Goal: Transaction & Acquisition: Purchase product/service

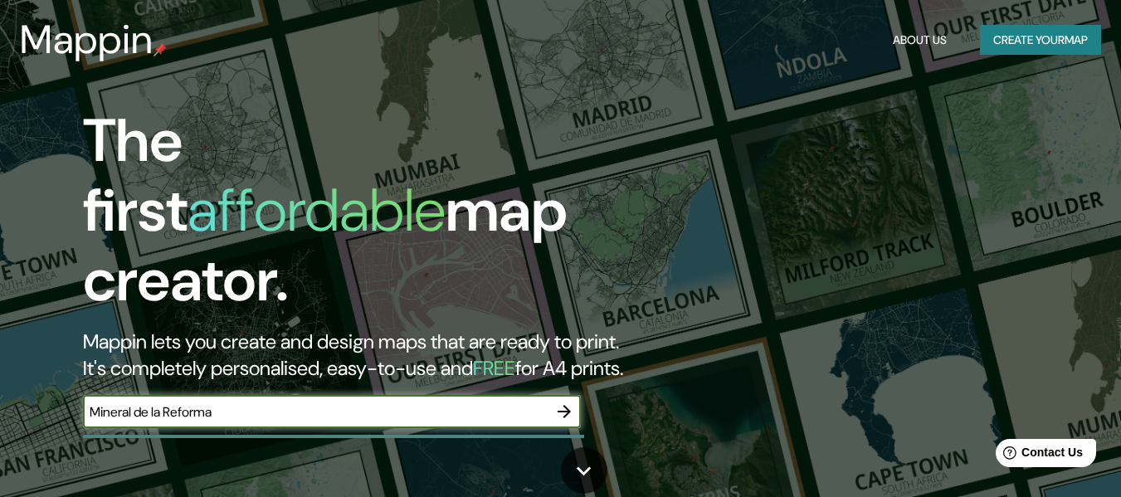
type input "Mineral de la Reforma"
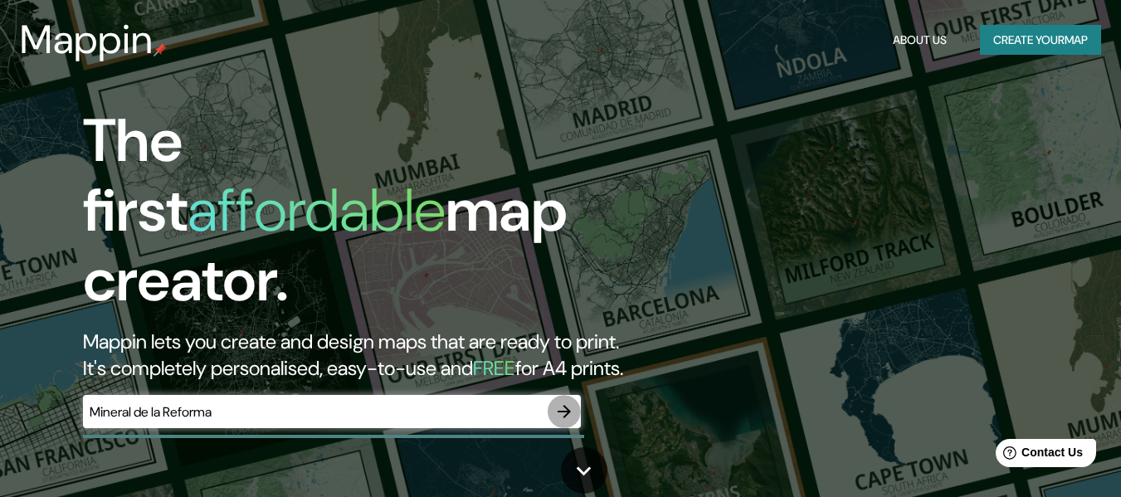
click at [562, 401] on icon "button" at bounding box center [564, 411] width 20 height 20
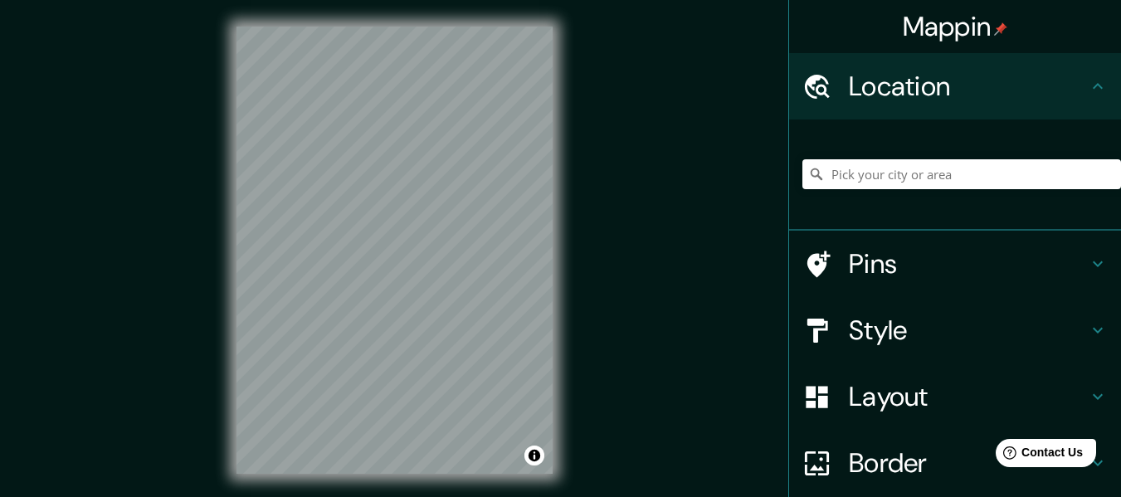
click at [602, 148] on div "Mappin Location Pins Style Layout Border Choose a border. Hint : you can make l…" at bounding box center [560, 263] width 1121 height 527
click at [625, 182] on div "Mappin Location Pins Style Layout Border Choose a border. Hint : you can make l…" at bounding box center [560, 263] width 1121 height 527
click at [657, 229] on div "Mappin Location Pins Style Layout Border Choose a border. Hint : you can make l…" at bounding box center [560, 263] width 1121 height 527
click at [673, 323] on div "Mappin Location Pins Style Layout Border Choose a border. Hint : you can make l…" at bounding box center [560, 263] width 1121 height 527
click at [650, 292] on div "Mappin Location Pins Style Layout Border Choose a border. Hint : you can make l…" at bounding box center [560, 263] width 1121 height 527
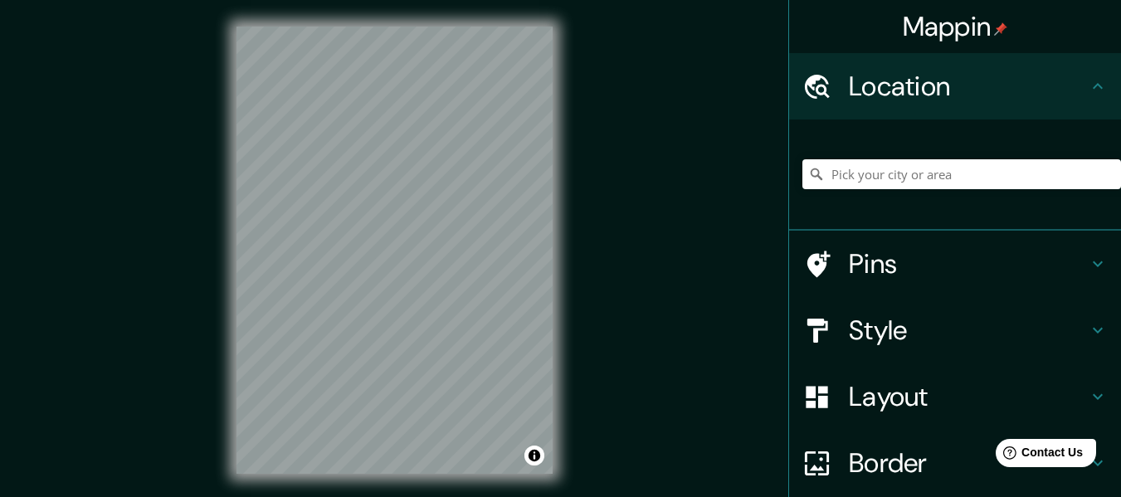
click at [609, 338] on div "Mappin Location Pins Style Layout Border Choose a border. Hint : you can make l…" at bounding box center [560, 263] width 1121 height 527
click at [576, 361] on div "© Mapbox © OpenStreetMap Improve this map" at bounding box center [394, 250] width 369 height 500
click at [605, 333] on div "Mappin Location Pins Style Layout Border Choose a border. Hint : you can make l…" at bounding box center [560, 263] width 1121 height 527
click at [636, 356] on div "Mappin Location Pins Style Layout Border Choose a border. Hint : you can make l…" at bounding box center [560, 263] width 1121 height 527
click at [680, 132] on div "Mappin Location Pins Style Layout Border Choose a border. Hint : you can make l…" at bounding box center [560, 263] width 1121 height 527
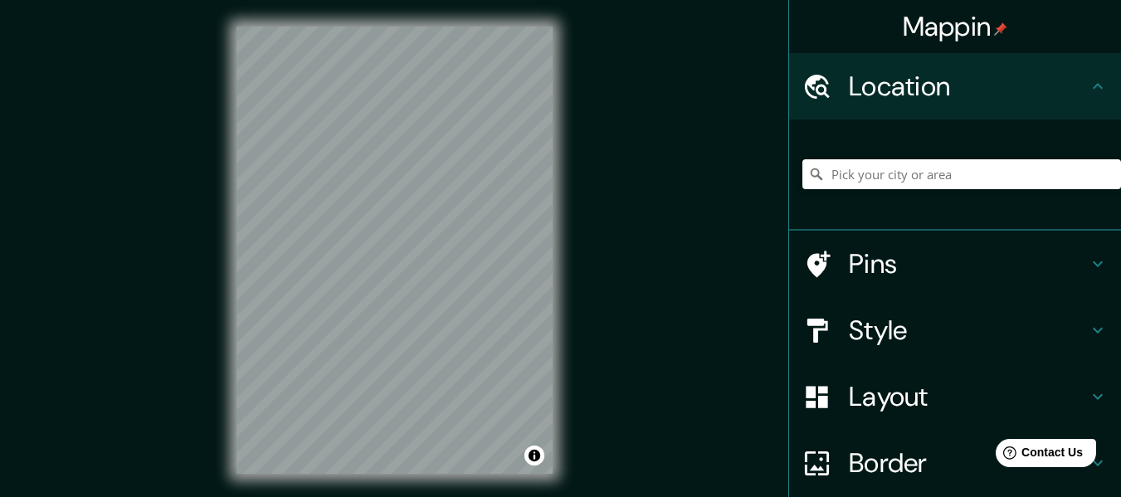
click at [708, 312] on div "Mappin Location Pins Style Layout Border Choose a border. Hint : you can make l…" at bounding box center [560, 263] width 1121 height 527
click at [859, 275] on h4 "Pins" at bounding box center [968, 263] width 239 height 33
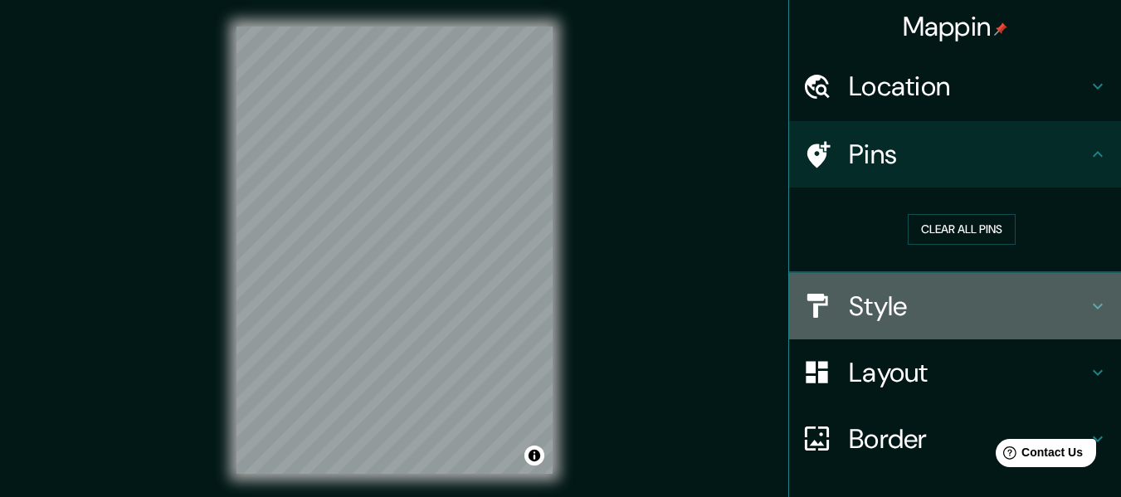
click at [869, 300] on h4 "Style" at bounding box center [968, 306] width 239 height 33
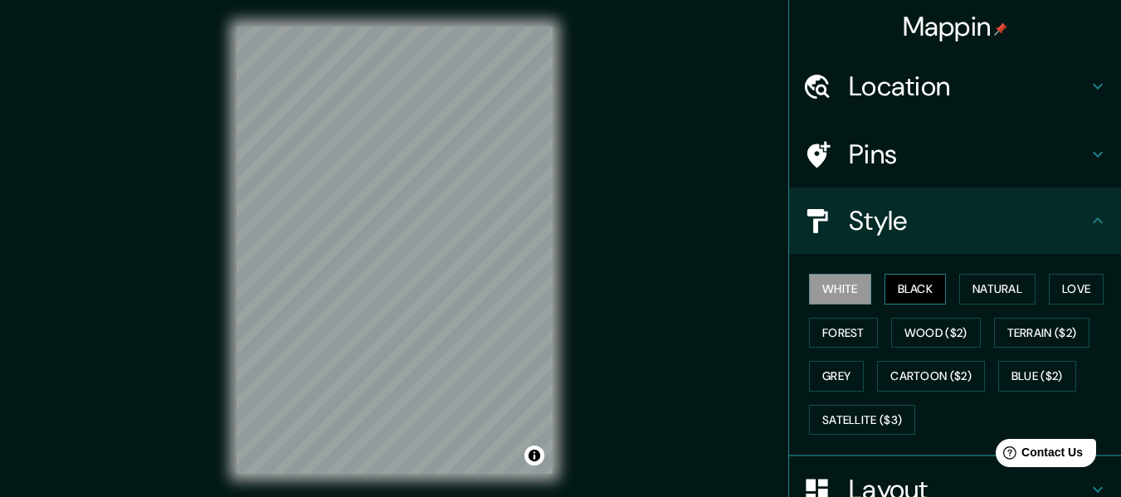
click at [884, 297] on button "Black" at bounding box center [915, 289] width 62 height 31
click at [979, 291] on button "Natural" at bounding box center [997, 289] width 76 height 31
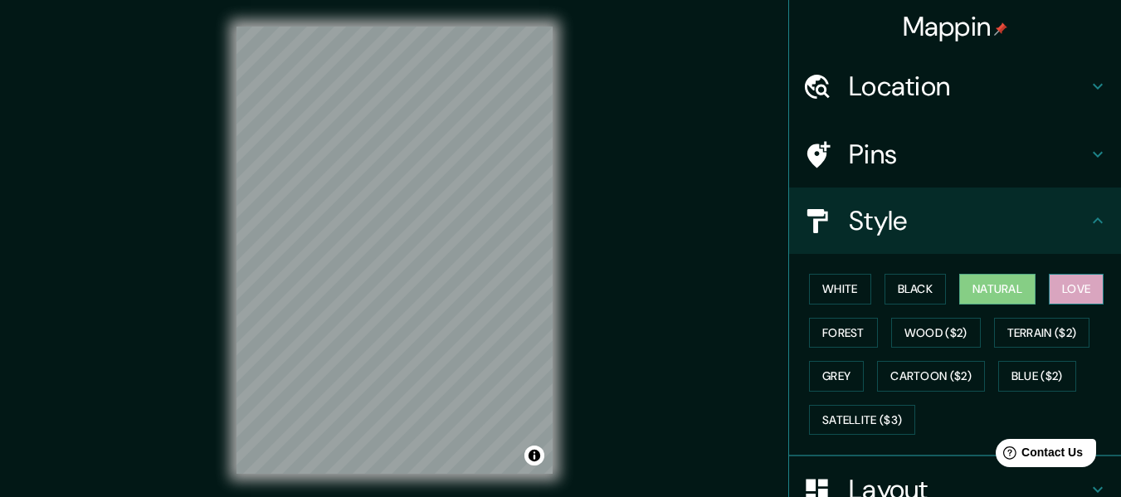
click at [1058, 296] on button "Love" at bounding box center [1076, 289] width 55 height 31
click at [1031, 351] on div "White Black Natural Love Forest Wood ($2) Terrain ($2) Grey Cartoon ($2) Blue (…" at bounding box center [961, 354] width 319 height 174
click at [848, 338] on button "Forest" at bounding box center [843, 333] width 69 height 31
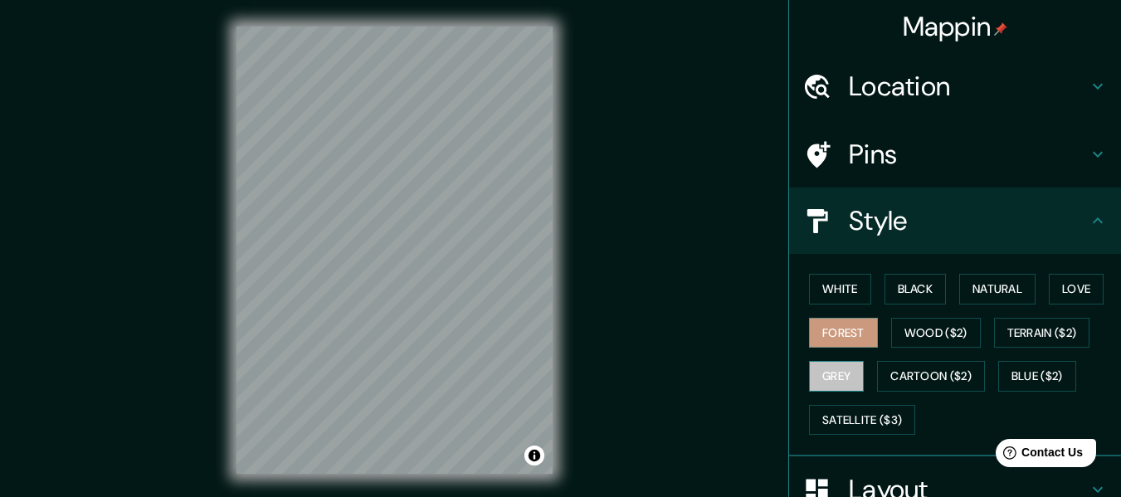
click at [836, 375] on button "Grey" at bounding box center [836, 376] width 55 height 31
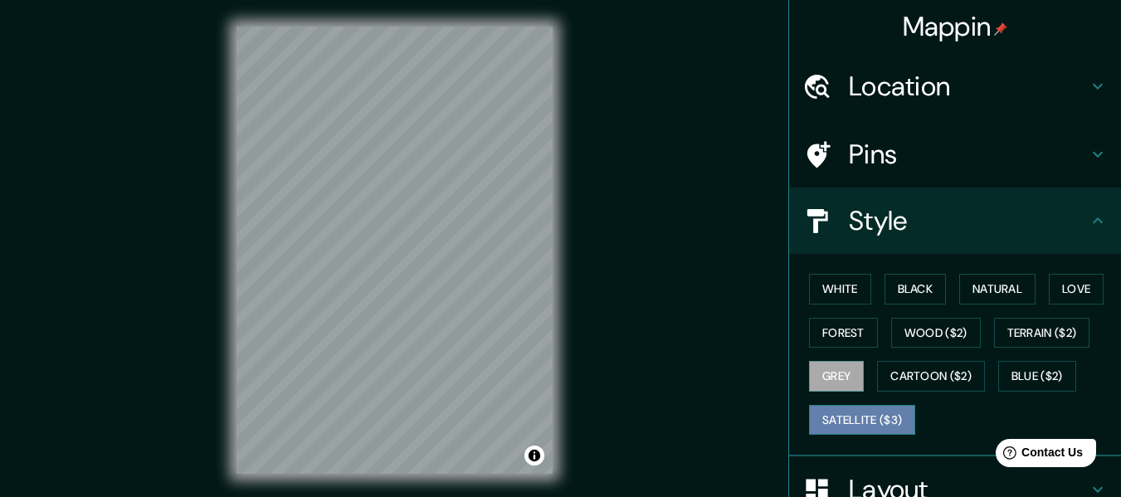
click at [844, 421] on button "Satellite ($3)" at bounding box center [862, 420] width 106 height 31
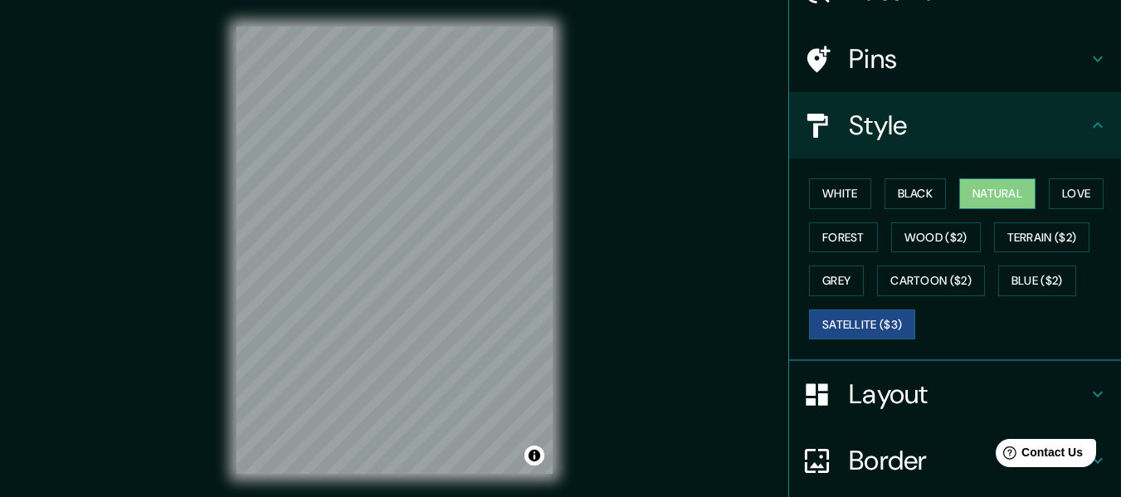
click at [981, 208] on div "White Black Natural Love Forest Wood ($2) Terrain ($2) Grey Cartoon ($2) Blue (…" at bounding box center [961, 259] width 319 height 174
click at [985, 204] on button "Natural" at bounding box center [997, 193] width 76 height 31
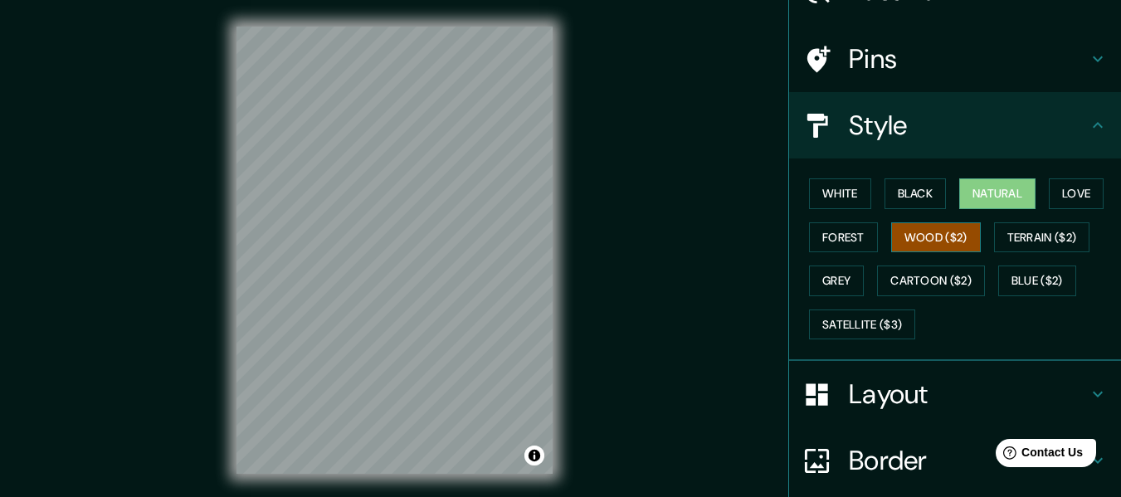
click at [922, 236] on button "Wood ($2)" at bounding box center [936, 237] width 90 height 31
click at [1011, 233] on button "Terrain ($2)" at bounding box center [1042, 237] width 96 height 31
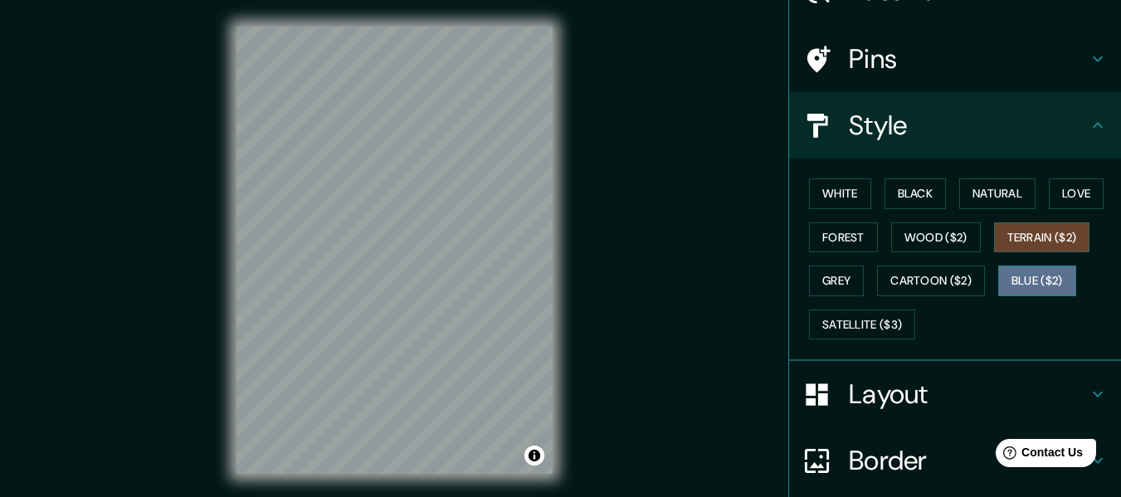
click at [1024, 282] on button "Blue ($2)" at bounding box center [1037, 280] width 78 height 31
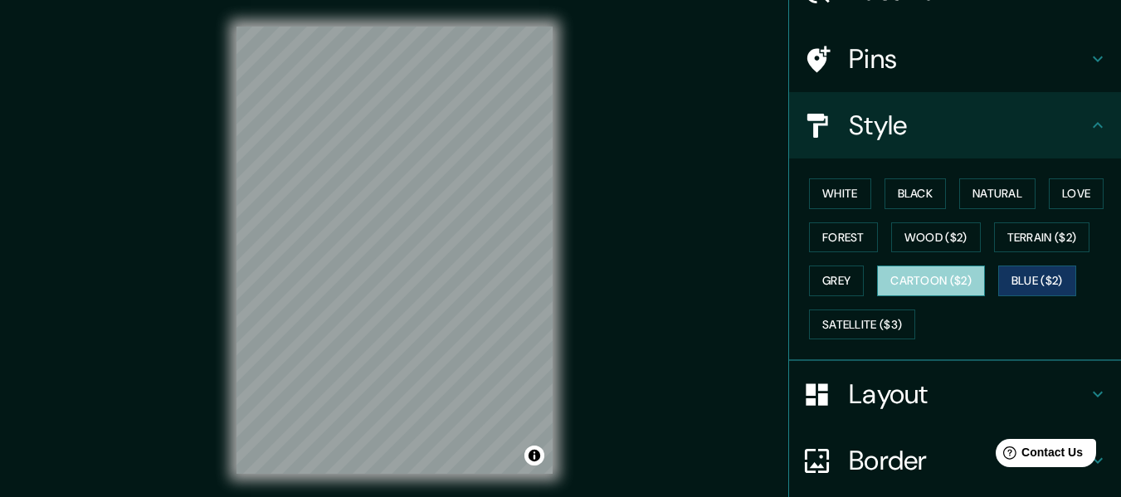
click at [942, 280] on button "Cartoon ($2)" at bounding box center [931, 280] width 108 height 31
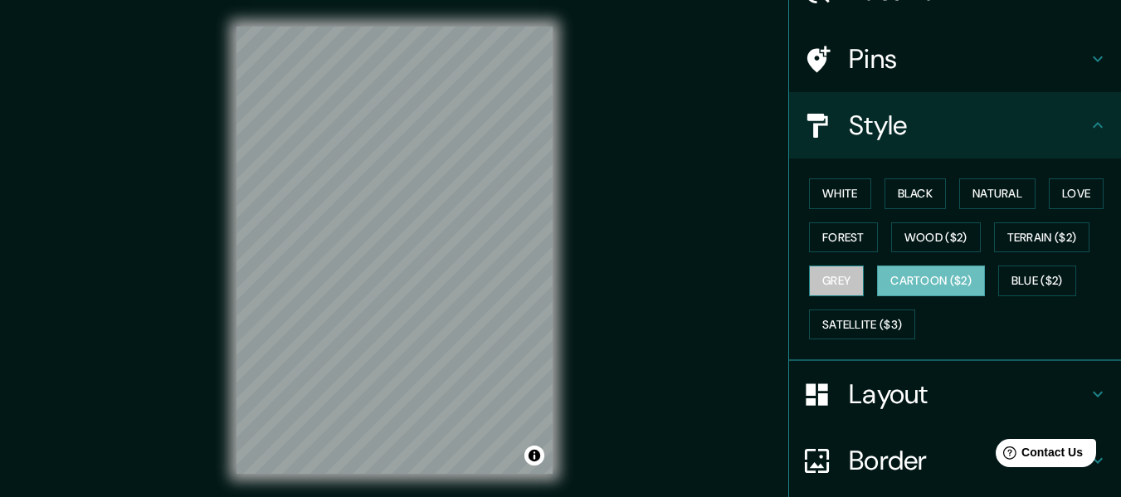
click at [836, 288] on button "Grey" at bounding box center [836, 280] width 55 height 31
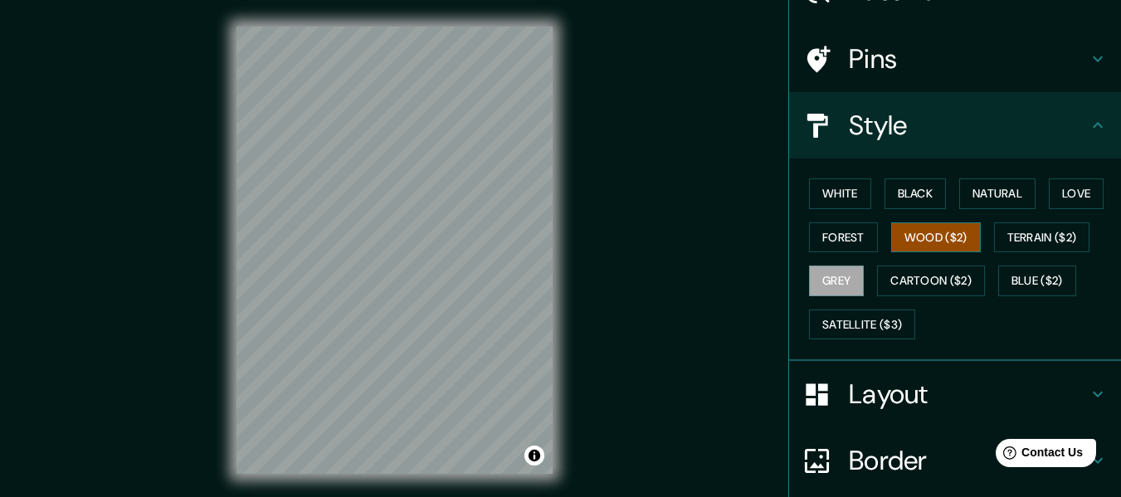
click at [918, 243] on button "Wood ($2)" at bounding box center [936, 237] width 90 height 31
click at [844, 246] on button "Forest" at bounding box center [843, 237] width 69 height 31
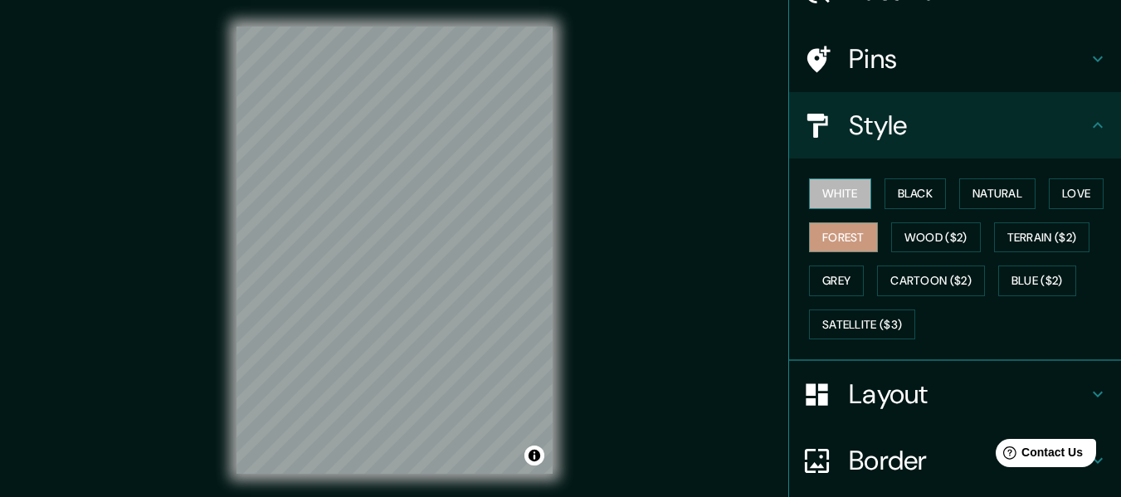
click at [856, 201] on button "White" at bounding box center [840, 193] width 62 height 31
click at [905, 179] on div "White Black Natural Love Forest Wood ($2) Terrain ($2) Grey Cartoon ($2) Blue (…" at bounding box center [961, 259] width 319 height 174
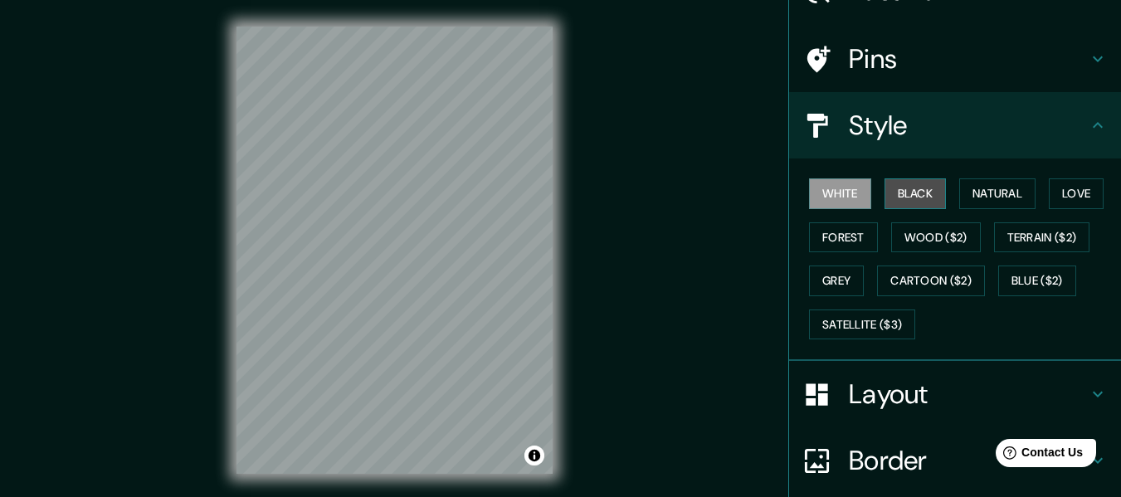
click at [905, 189] on button "Black" at bounding box center [915, 193] width 62 height 31
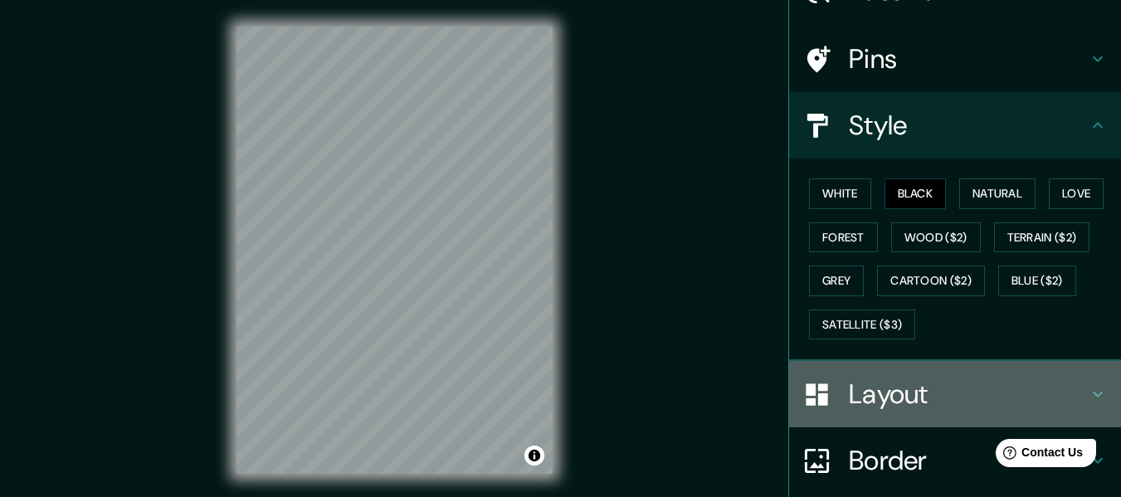
click at [920, 379] on div "Layout" at bounding box center [955, 394] width 332 height 66
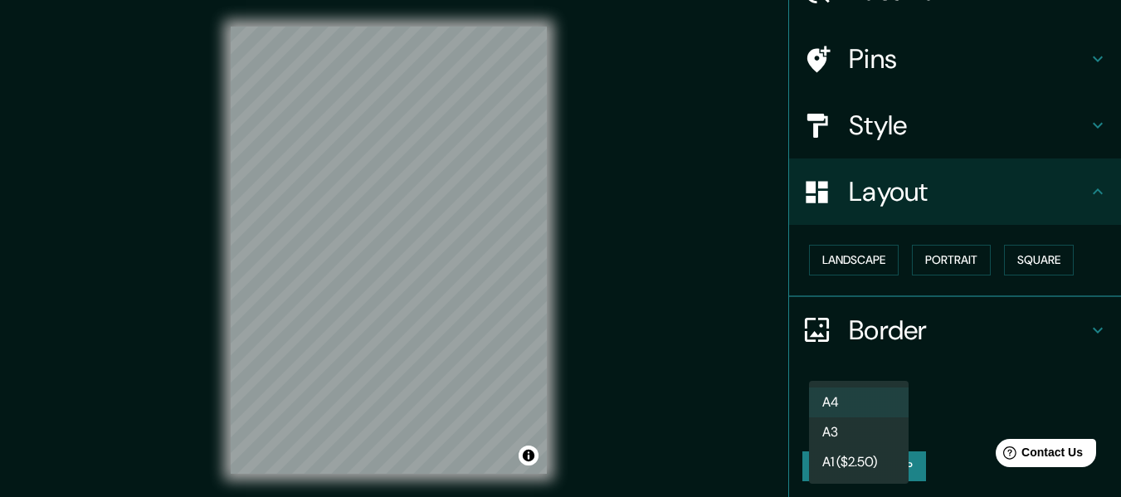
click at [868, 414] on body "Mappin Location Pins Style Layout Landscape Portrait Square Border Choose a bor…" at bounding box center [560, 248] width 1121 height 497
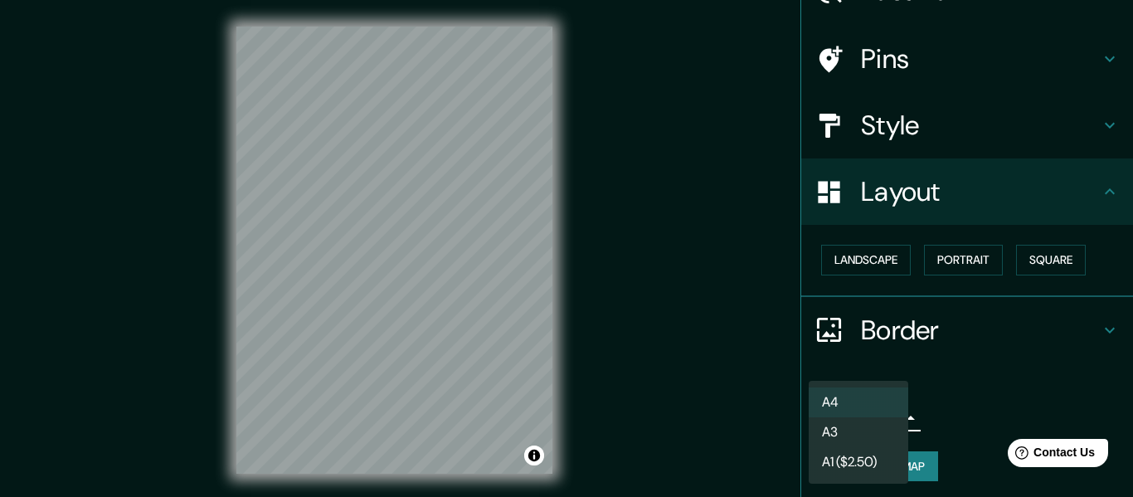
click at [876, 436] on li "A3" at bounding box center [859, 432] width 100 height 30
type input "a4"
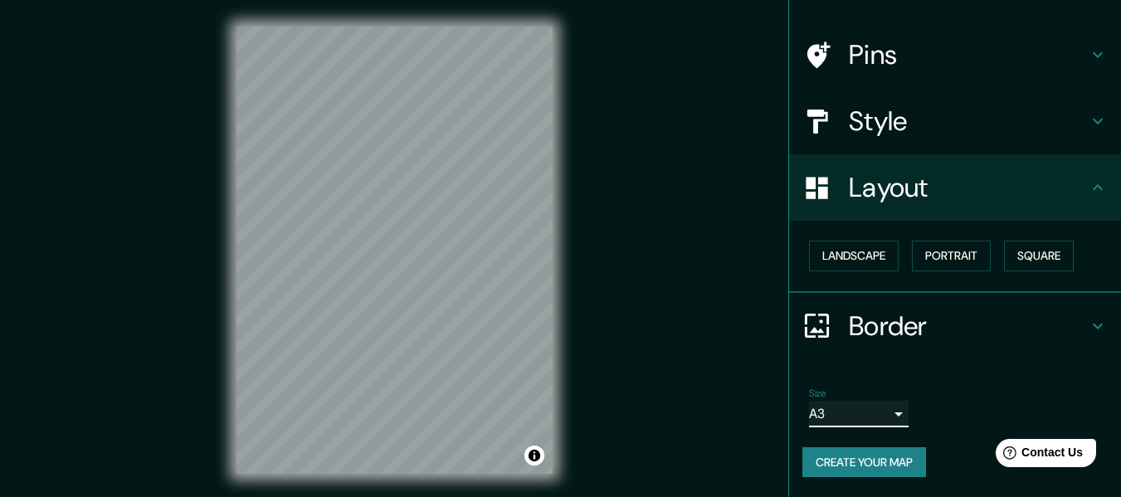
scroll to position [30, 0]
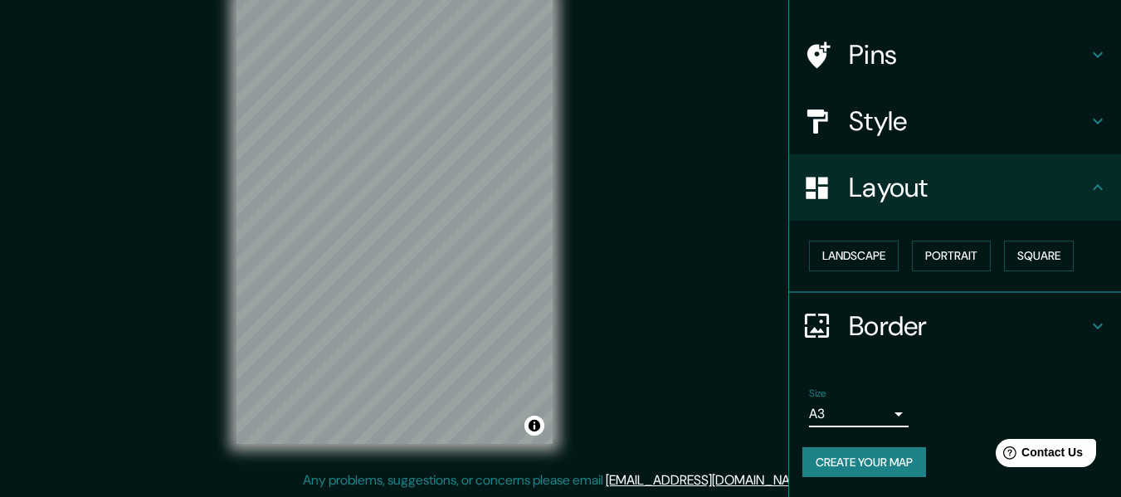
click at [937, 316] on h4 "Border" at bounding box center [968, 325] width 239 height 33
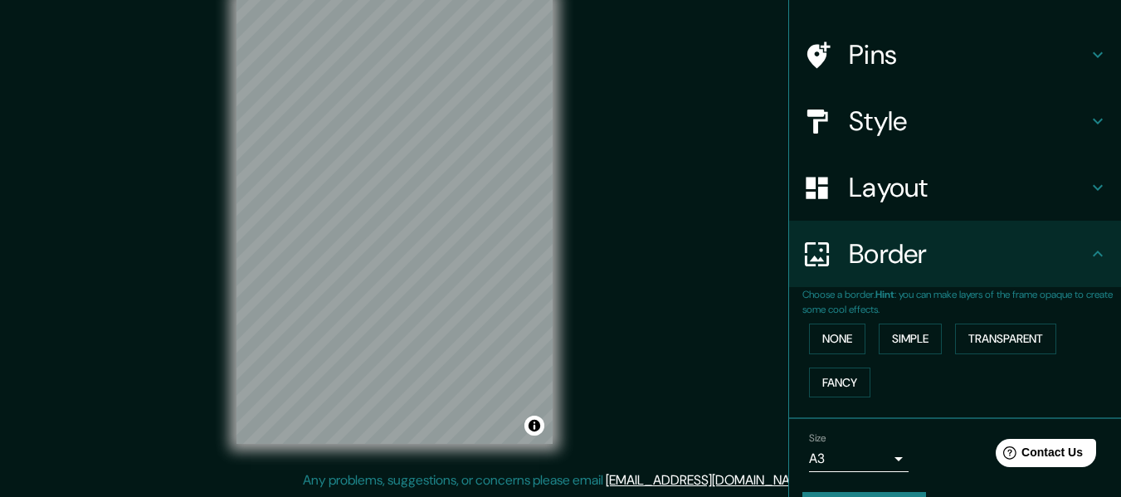
scroll to position [145, 0]
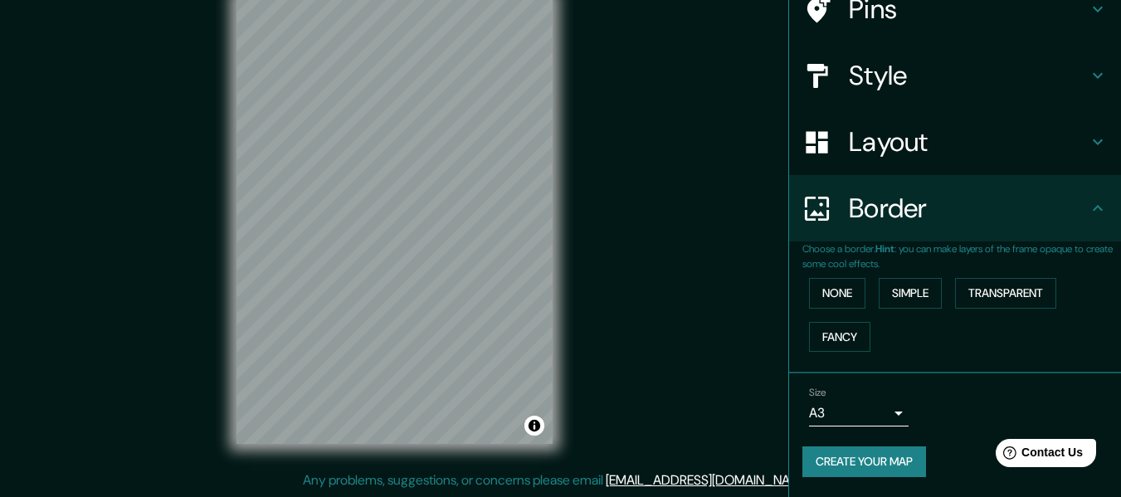
click at [867, 415] on body "Mappin Location Pins Style Layout Border Choose a border. Hint : you can make l…" at bounding box center [560, 218] width 1121 height 497
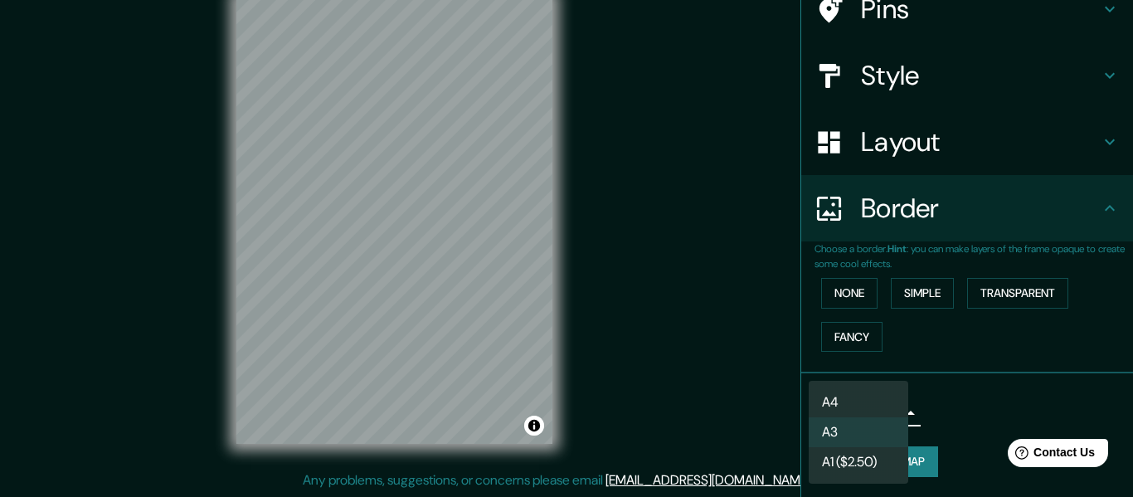
click at [870, 424] on li "A3" at bounding box center [859, 432] width 100 height 30
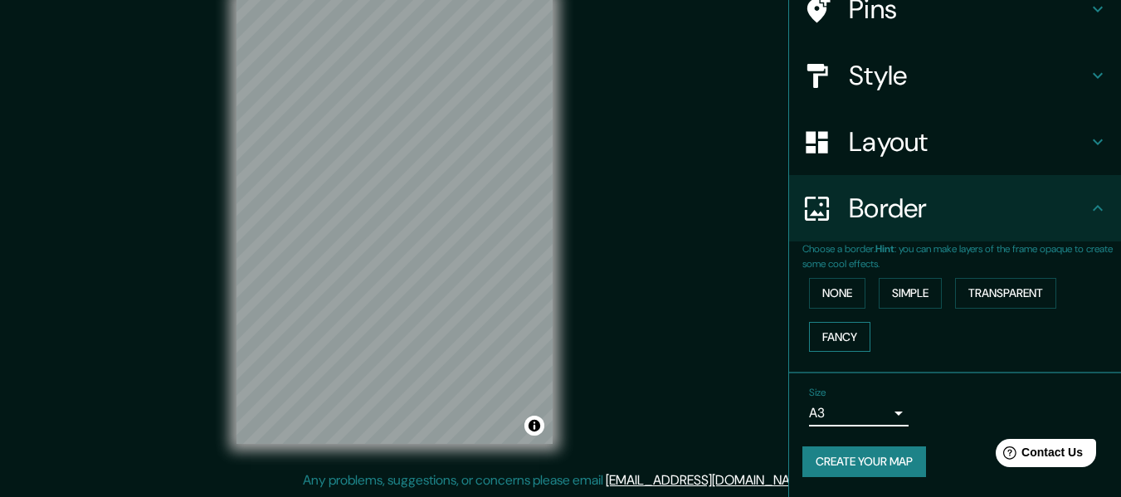
click at [840, 331] on button "Fancy" at bounding box center [839, 337] width 61 height 31
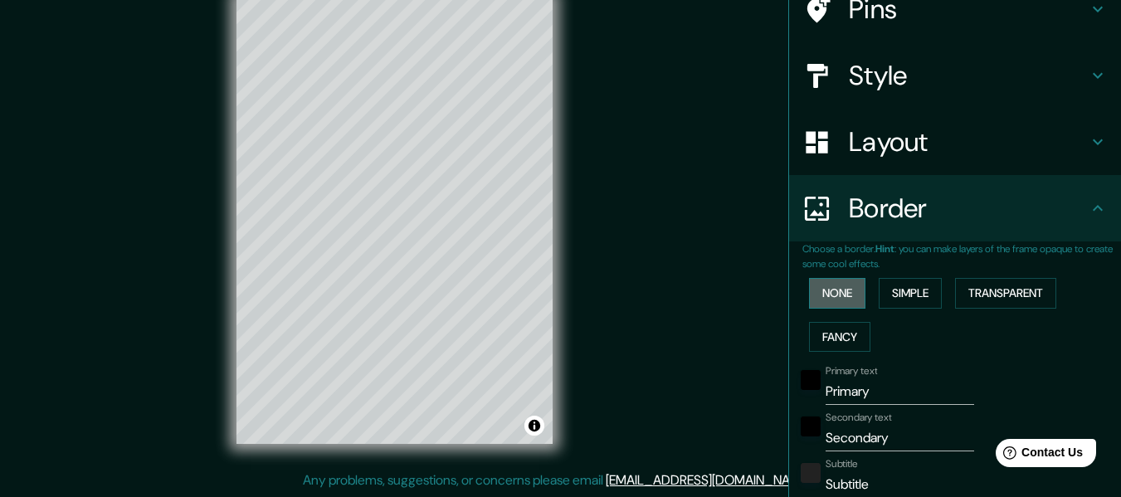
click at [825, 284] on button "None" at bounding box center [837, 293] width 56 height 31
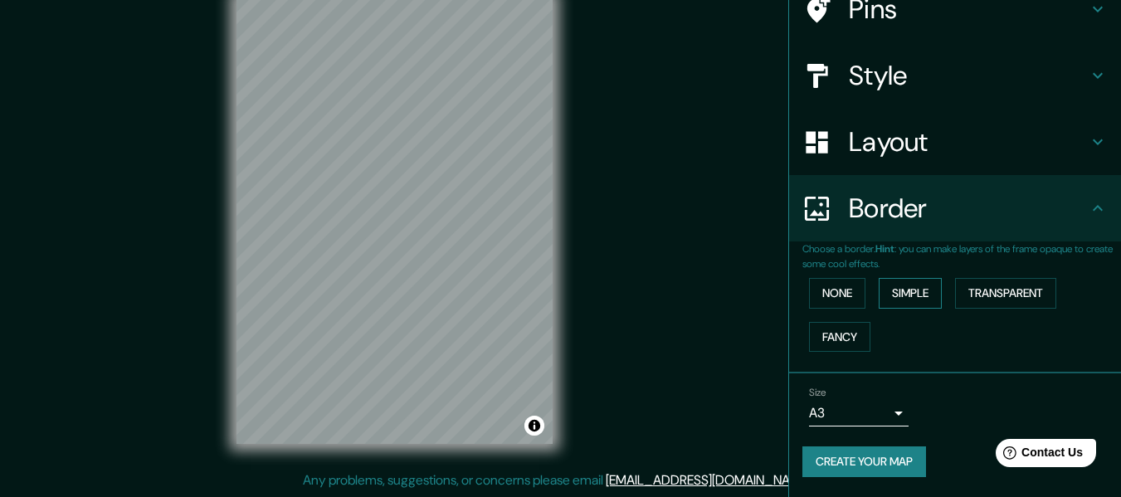
click at [881, 292] on button "Simple" at bounding box center [909, 293] width 63 height 31
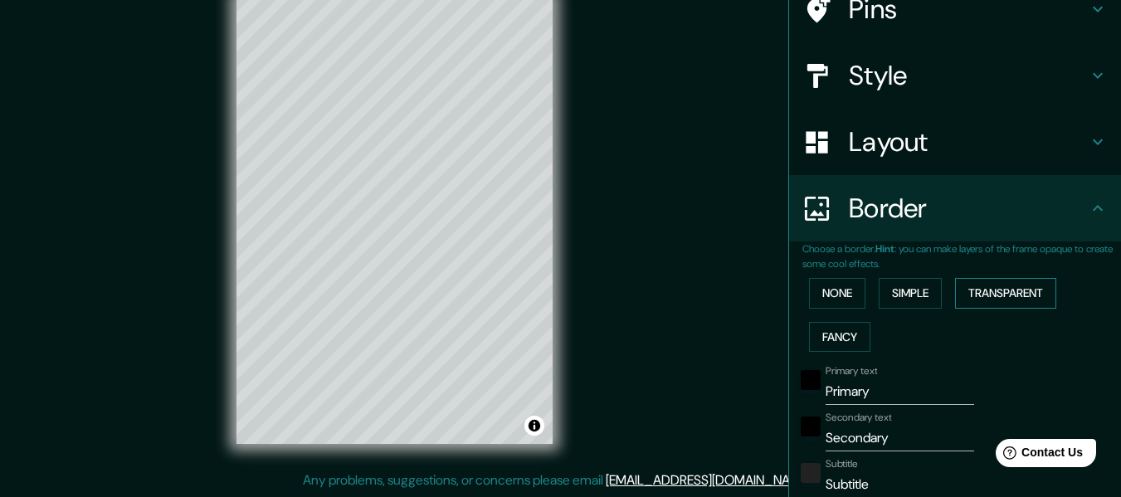
click at [986, 288] on button "Transparent" at bounding box center [1005, 293] width 101 height 31
click at [818, 291] on button "None" at bounding box center [837, 293] width 56 height 31
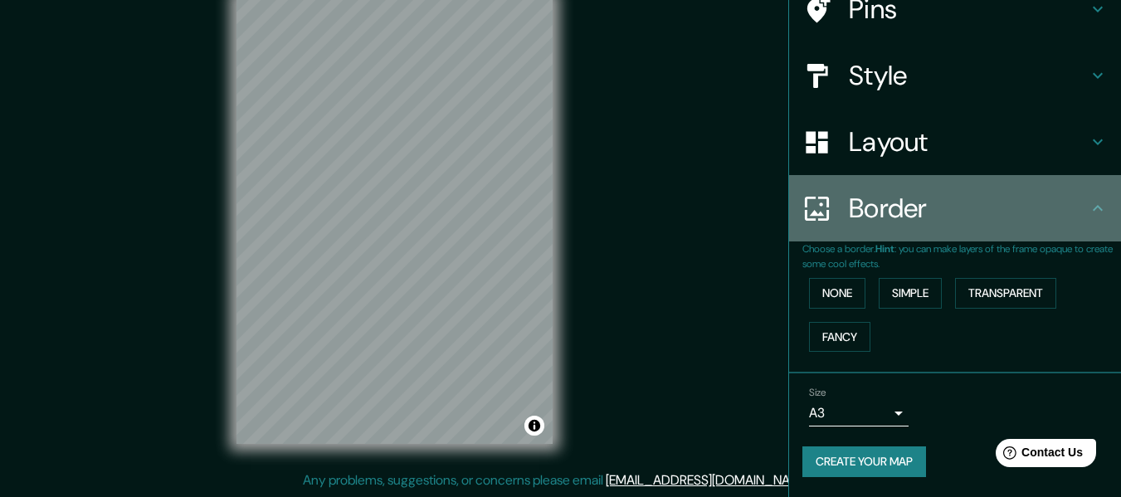
click at [919, 211] on h4 "Border" at bounding box center [968, 208] width 239 height 33
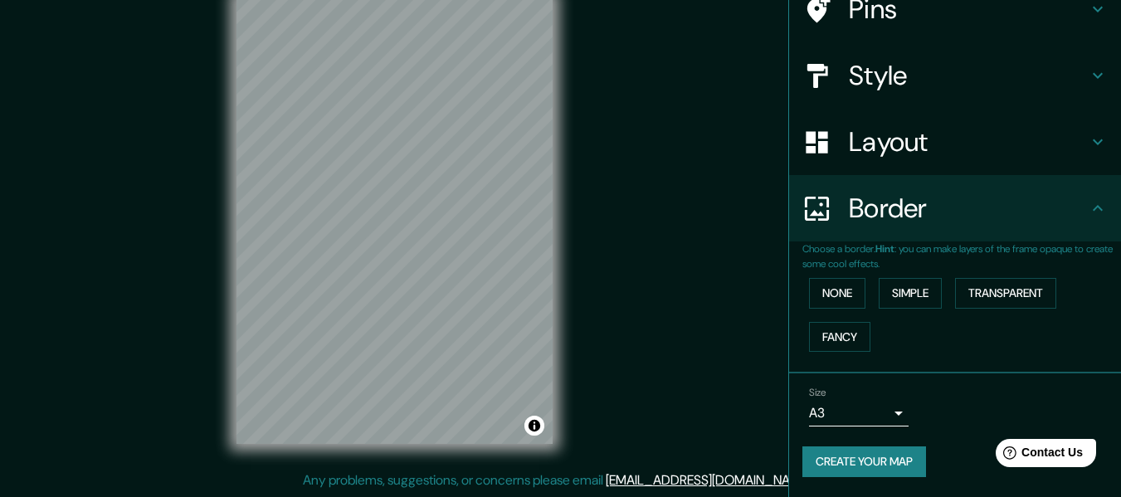
click at [950, 163] on div "Layout" at bounding box center [955, 142] width 332 height 66
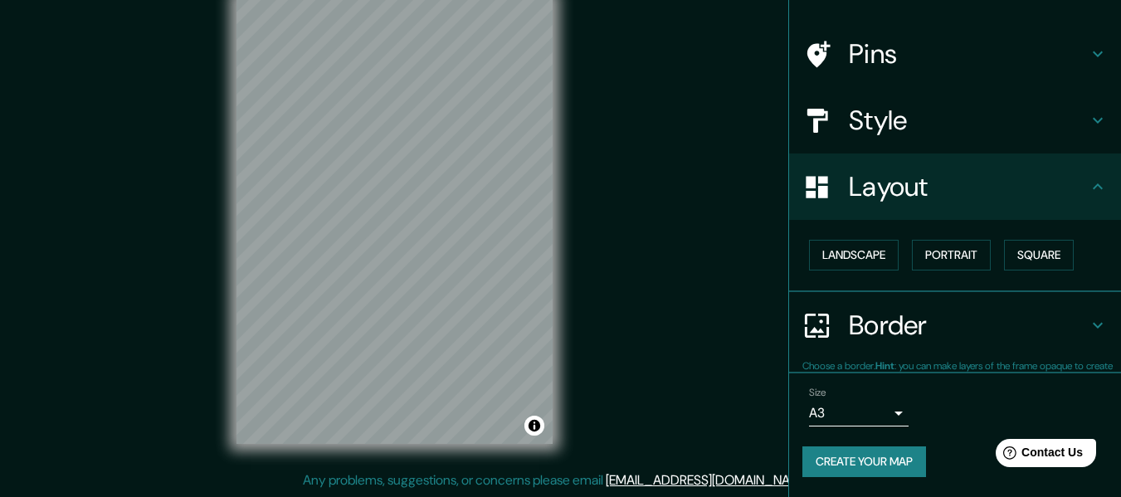
scroll to position [100, 0]
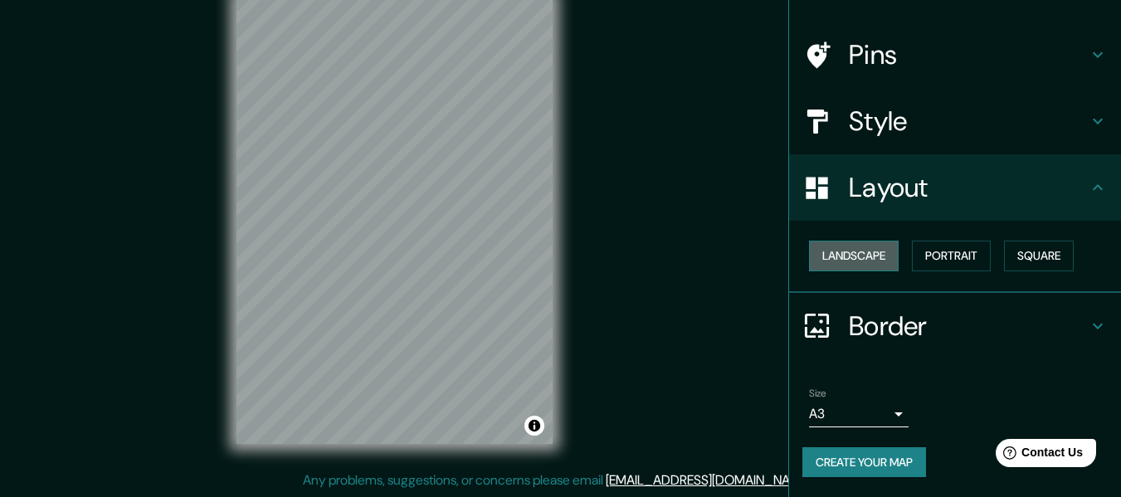
click at [874, 253] on button "Landscape" at bounding box center [854, 256] width 90 height 31
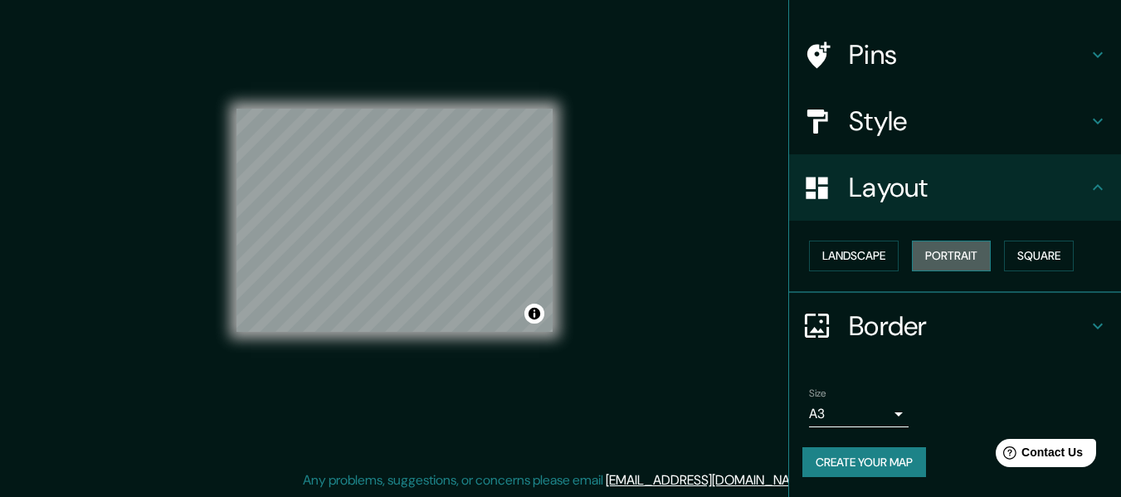
click at [938, 255] on button "Portrait" at bounding box center [951, 256] width 79 height 31
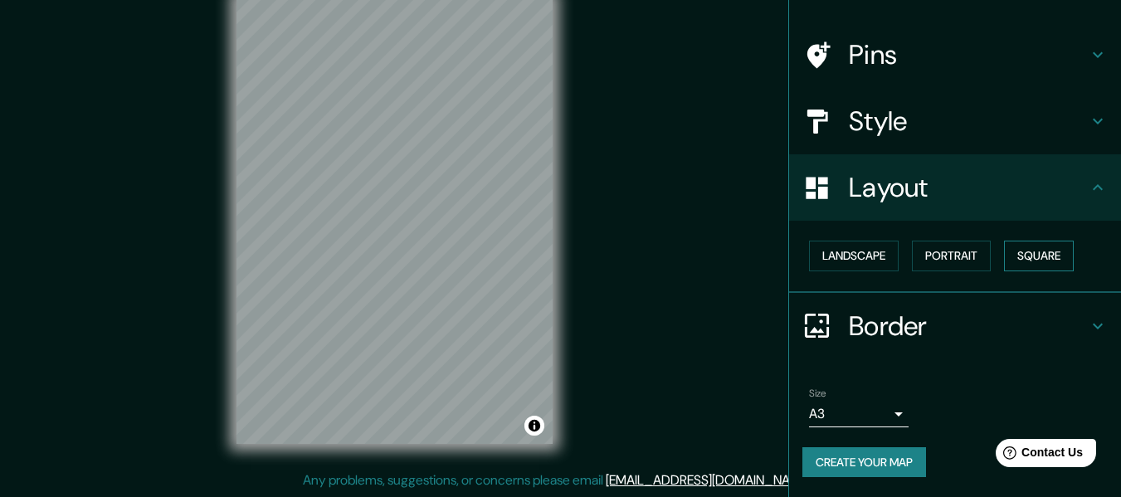
click at [1030, 247] on button "Square" at bounding box center [1039, 256] width 70 height 31
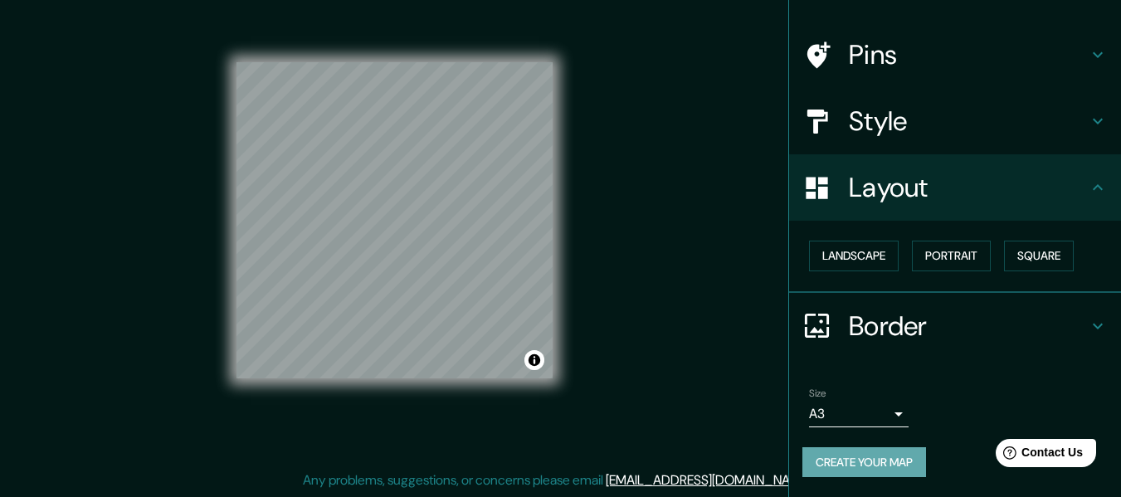
click at [912, 455] on button "Create your map" at bounding box center [864, 462] width 124 height 31
click at [984, 134] on h4 "Style" at bounding box center [968, 121] width 239 height 33
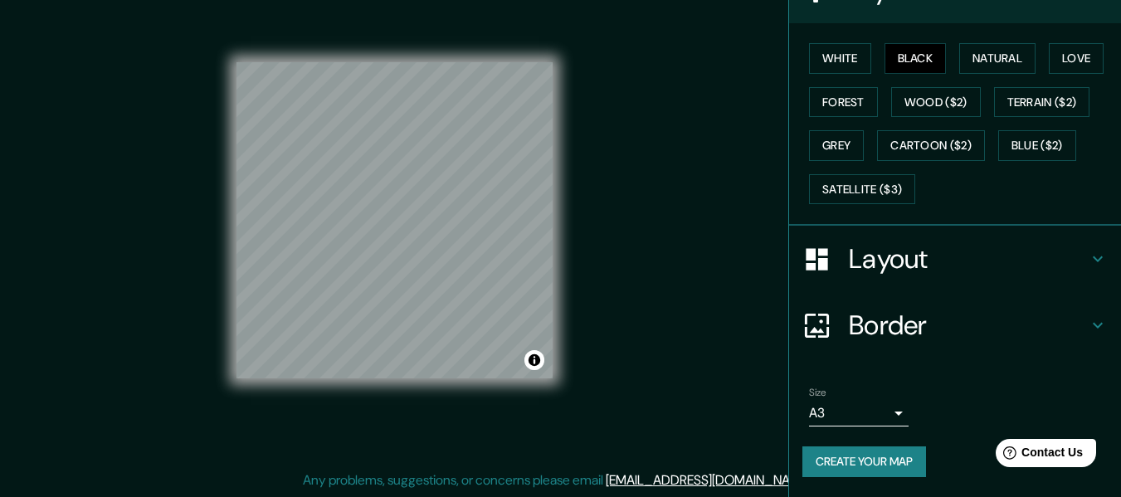
scroll to position [231, 0]
click at [854, 472] on button "Create your map" at bounding box center [864, 461] width 124 height 31
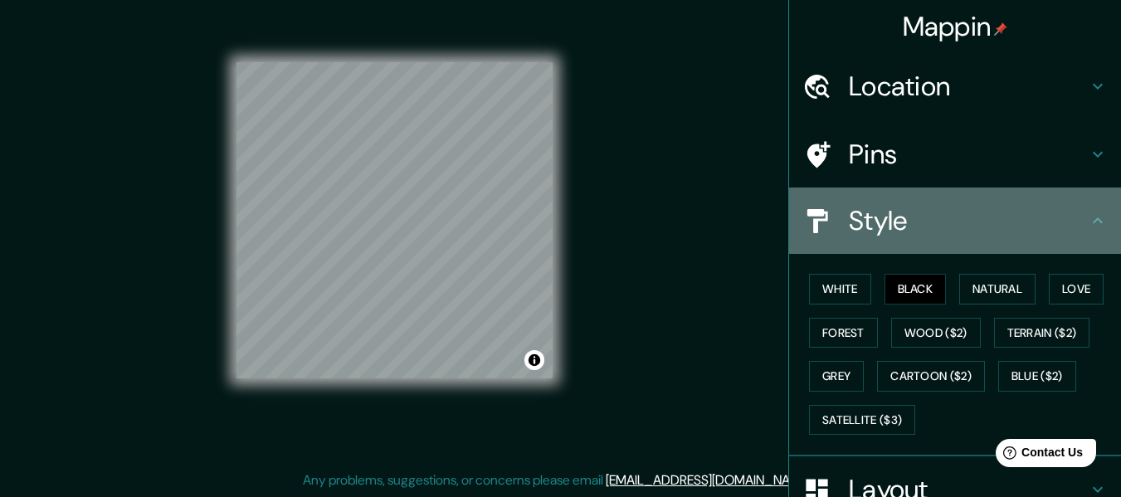
click at [1088, 215] on icon at bounding box center [1098, 221] width 20 height 20
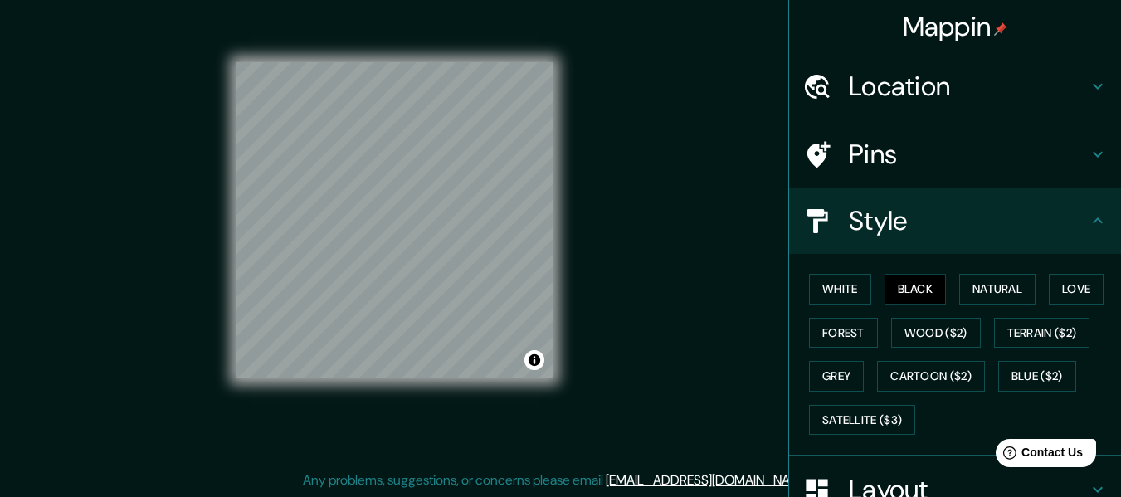
click at [1088, 223] on icon at bounding box center [1098, 221] width 20 height 20
click at [1088, 84] on icon at bounding box center [1098, 86] width 20 height 20
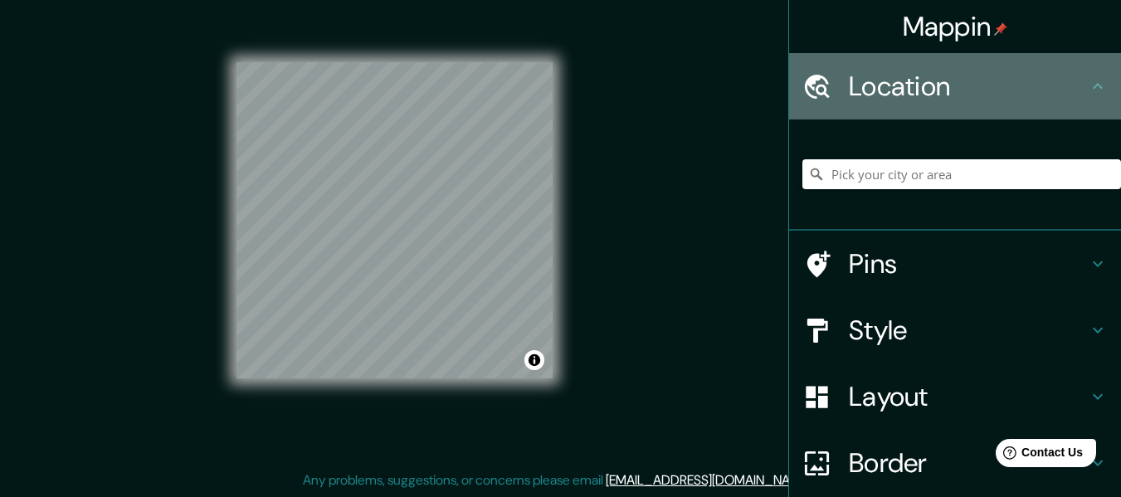
click at [1088, 85] on icon at bounding box center [1098, 86] width 20 height 20
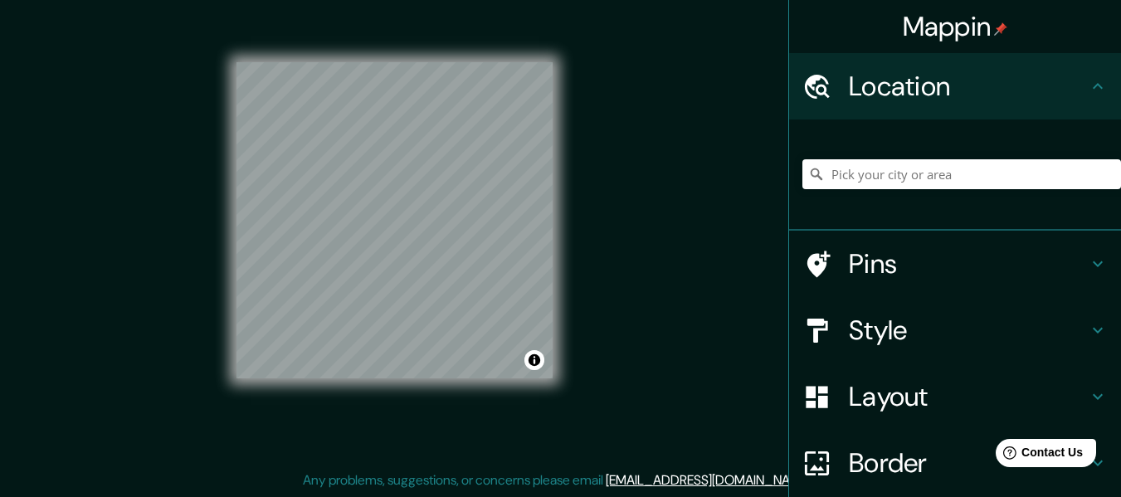
scroll to position [138, 0]
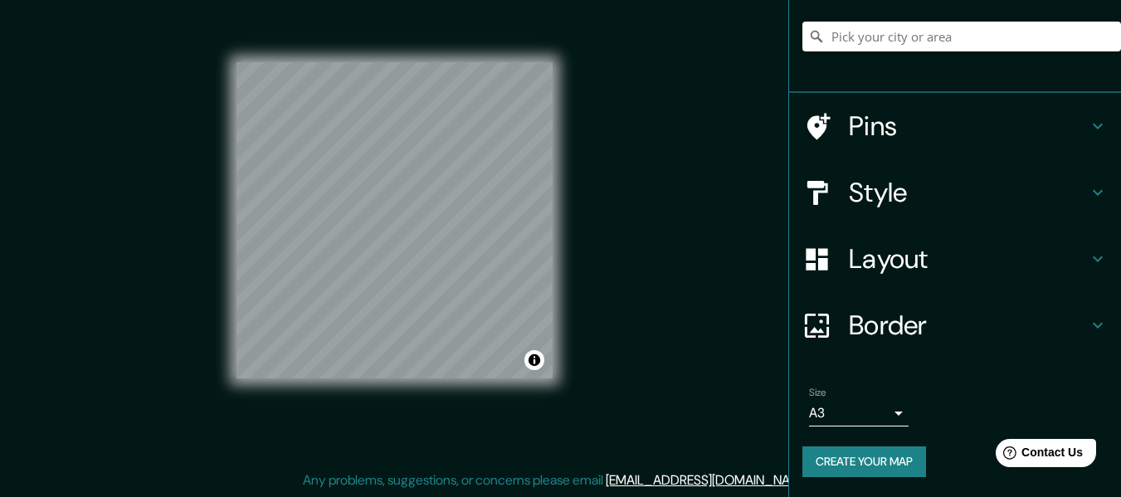
click at [679, 360] on div "Mappin Location Pins Style Layout Border Choose a border. Hint : you can make l…" at bounding box center [560, 233] width 1121 height 527
click at [531, 362] on button "Toggle attribution" at bounding box center [534, 360] width 20 height 20
click at [618, 371] on div "Mappin Location Pins Style Layout Border Choose a border. Hint : you can make l…" at bounding box center [560, 233] width 1121 height 527
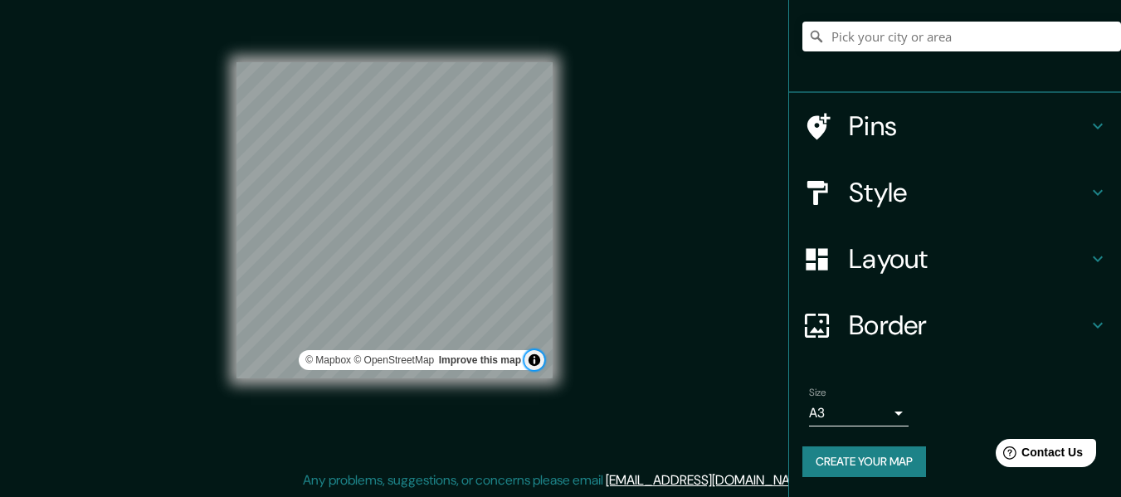
click at [537, 367] on button "Toggle attribution" at bounding box center [534, 360] width 20 height 20
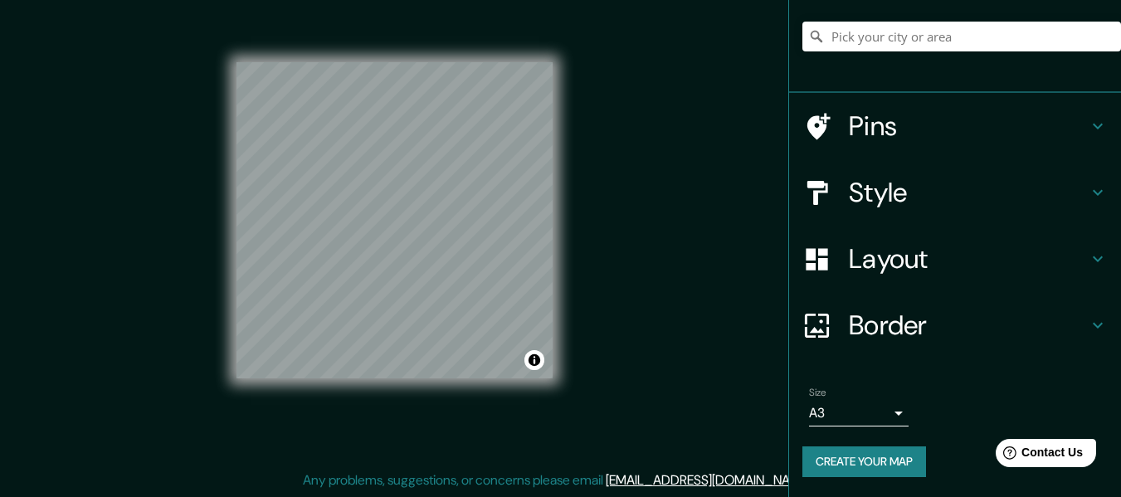
click at [895, 123] on h4 "Pins" at bounding box center [968, 125] width 239 height 33
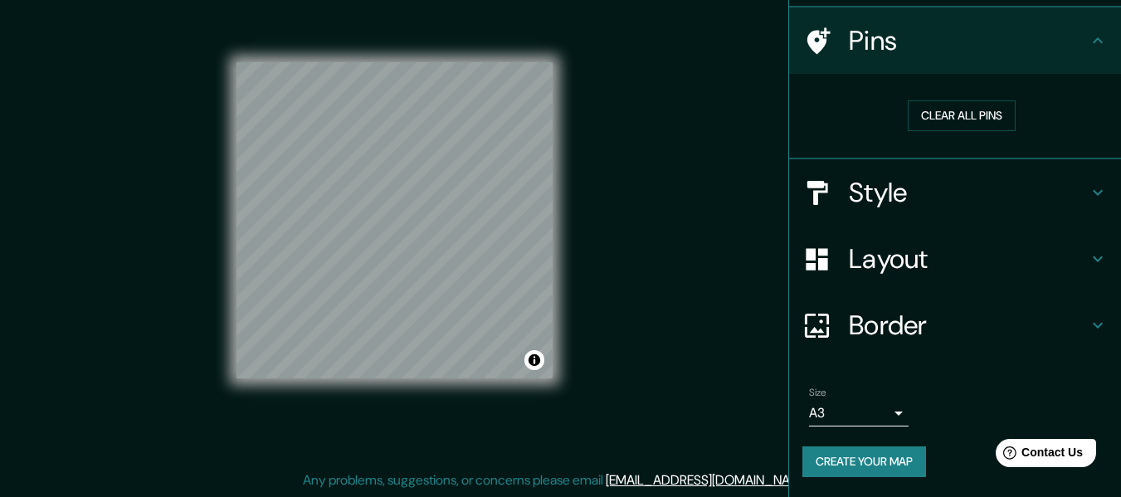
scroll to position [113, 0]
click at [869, 212] on div "Style" at bounding box center [955, 193] width 332 height 66
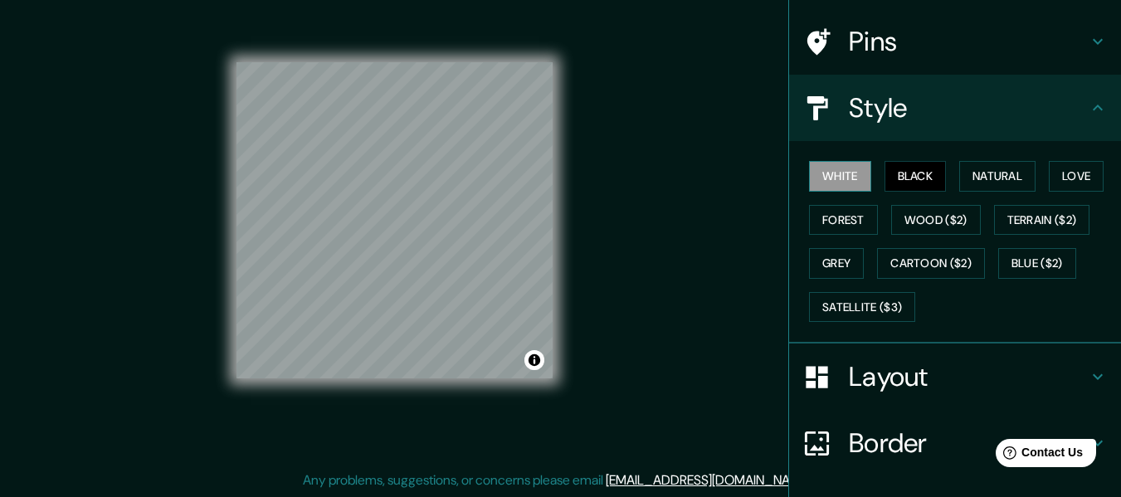
click at [830, 181] on button "White" at bounding box center [840, 176] width 62 height 31
click at [912, 178] on button "Black" at bounding box center [915, 176] width 62 height 31
click at [989, 177] on button "Natural" at bounding box center [997, 176] width 76 height 31
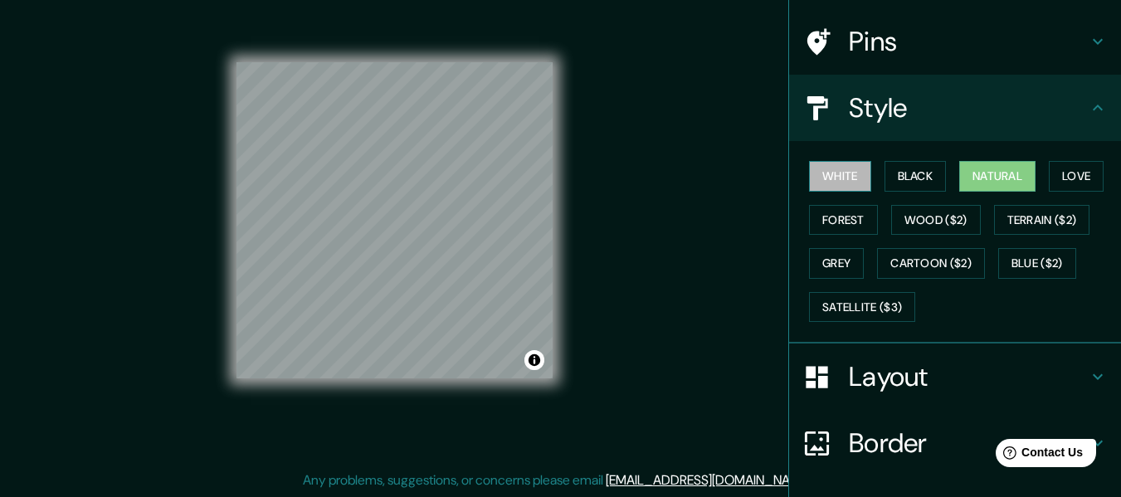
click at [834, 178] on button "White" at bounding box center [840, 176] width 62 height 31
click at [976, 174] on button "Natural" at bounding box center [997, 176] width 76 height 31
click at [1063, 182] on button "Love" at bounding box center [1076, 176] width 55 height 31
click at [990, 190] on button "Natural" at bounding box center [997, 176] width 76 height 31
click at [1060, 182] on button "Love" at bounding box center [1076, 176] width 55 height 31
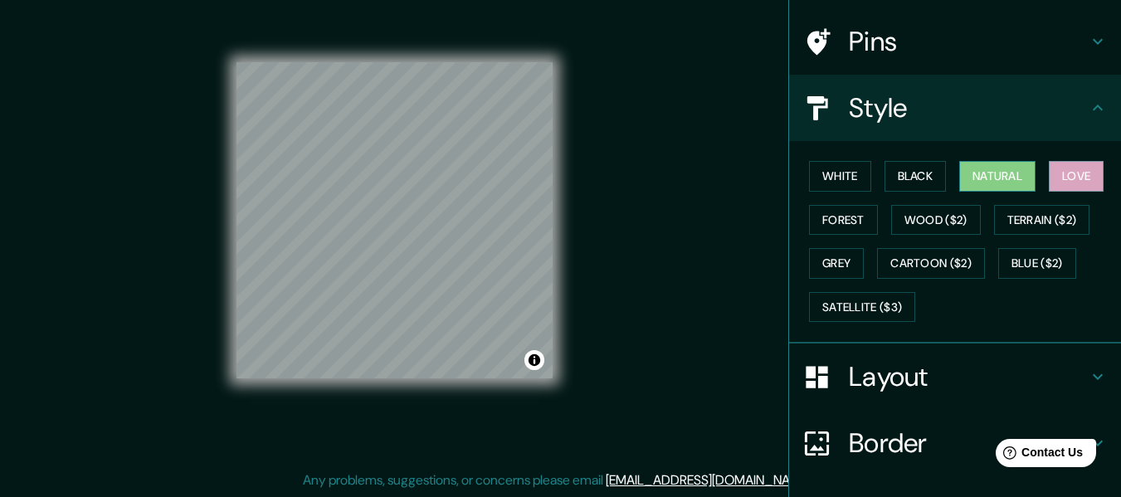
click at [998, 161] on div "White Black Natural Love Forest Wood ($2) Terrain ($2) Grey Cartoon ($2) Blue (…" at bounding box center [961, 241] width 319 height 174
click at [1003, 173] on button "Natural" at bounding box center [997, 176] width 76 height 31
click at [1049, 179] on button "Love" at bounding box center [1076, 176] width 55 height 31
